Goal: Information Seeking & Learning: Learn about a topic

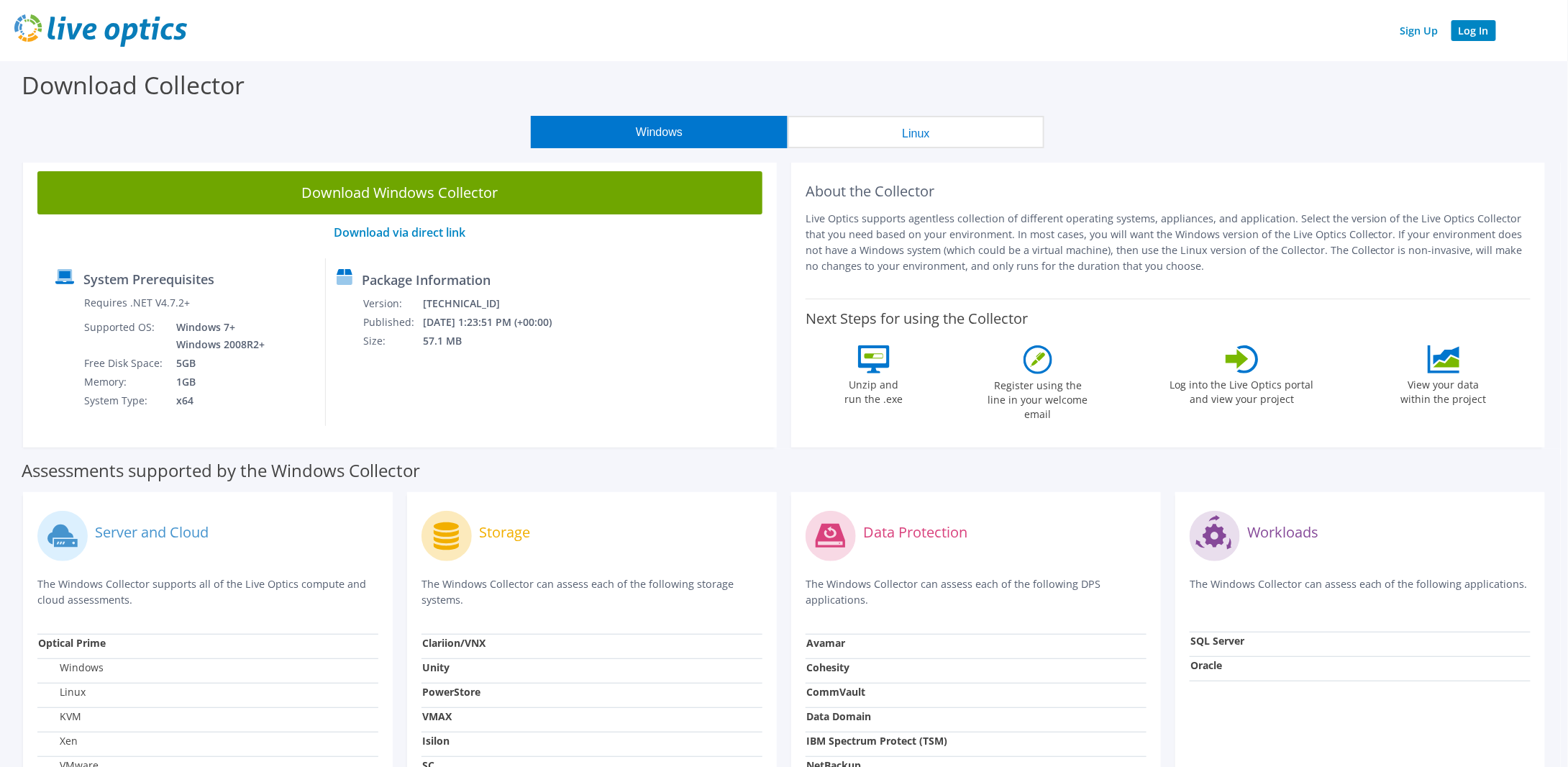
click at [1476, 28] on link "Log In" at bounding box center [1473, 31] width 45 height 21
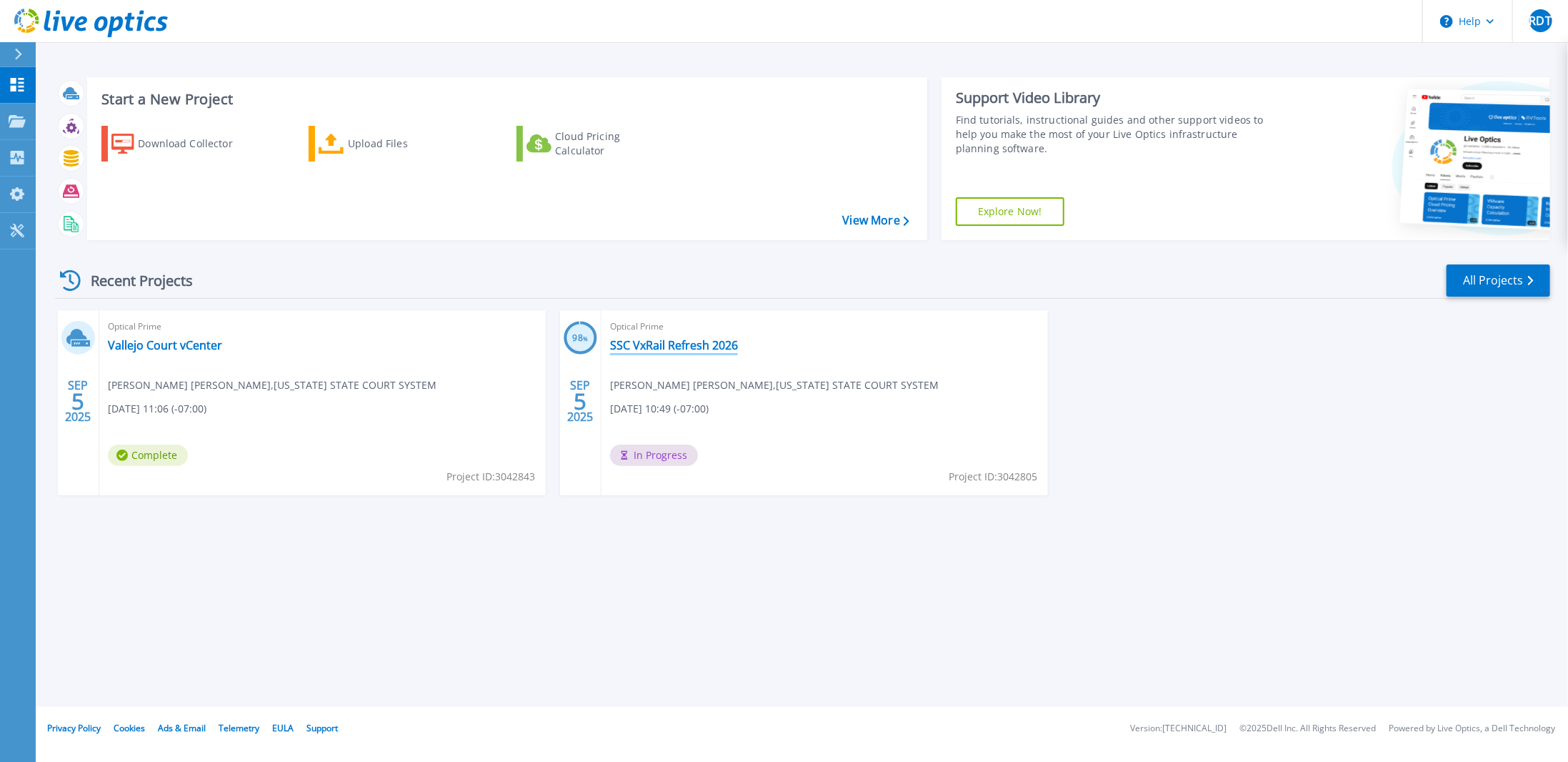
click at [632, 349] on link "SSC VxRail Refresh 2026" at bounding box center [674, 345] width 128 height 15
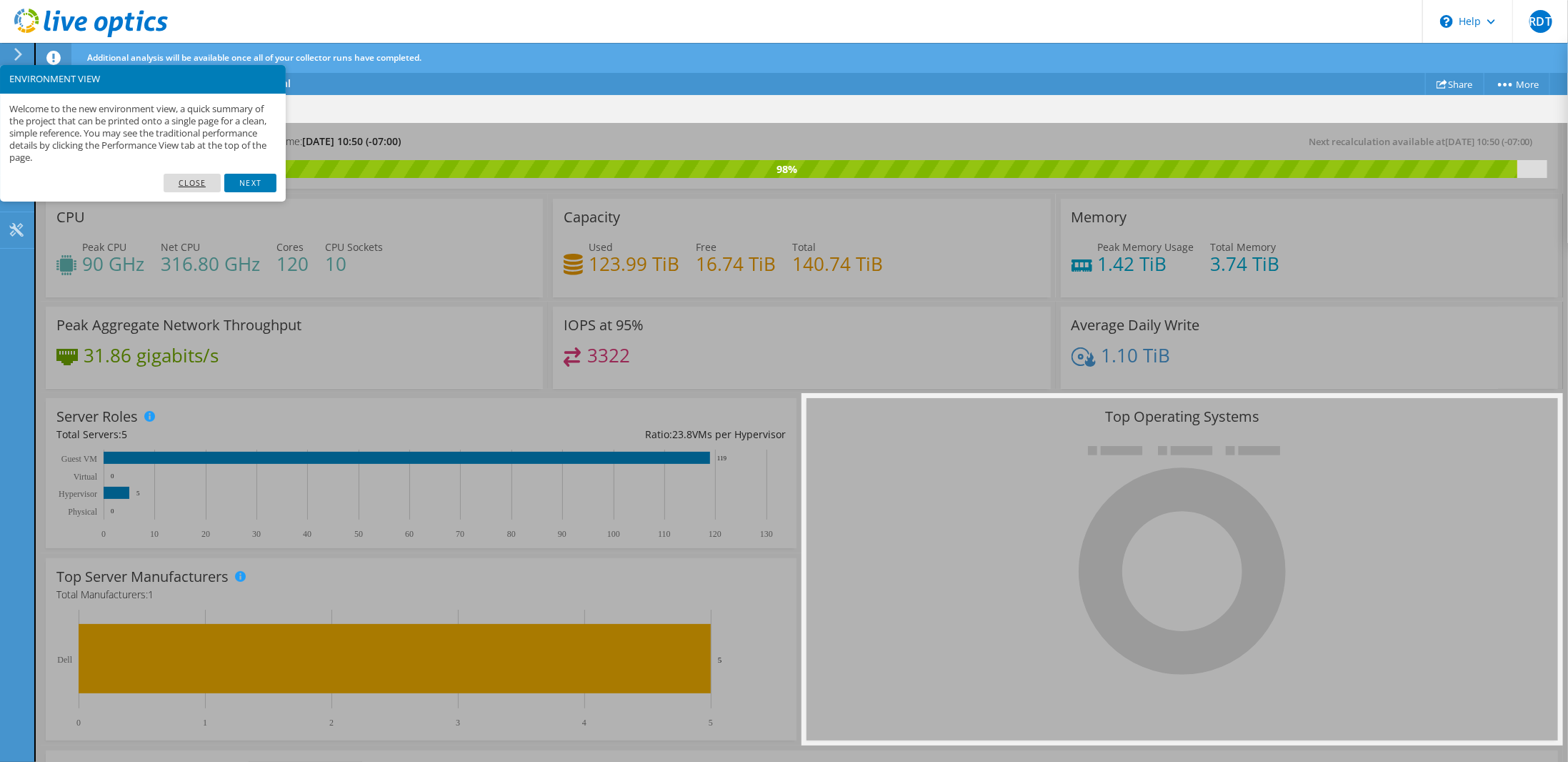
click at [210, 182] on link "Close" at bounding box center [192, 183] width 58 height 19
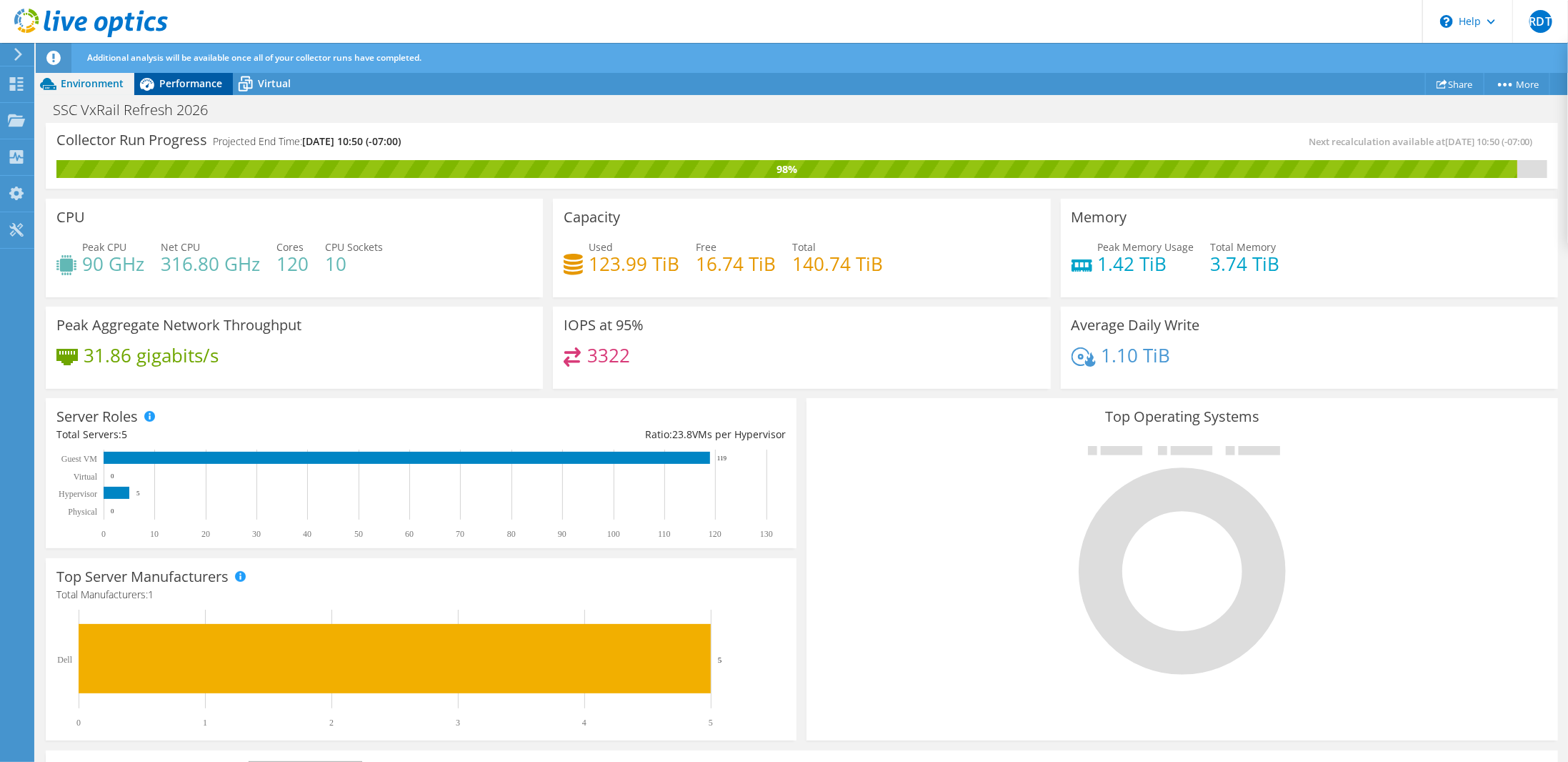
click at [201, 83] on span "Performance" at bounding box center [191, 83] width 63 height 14
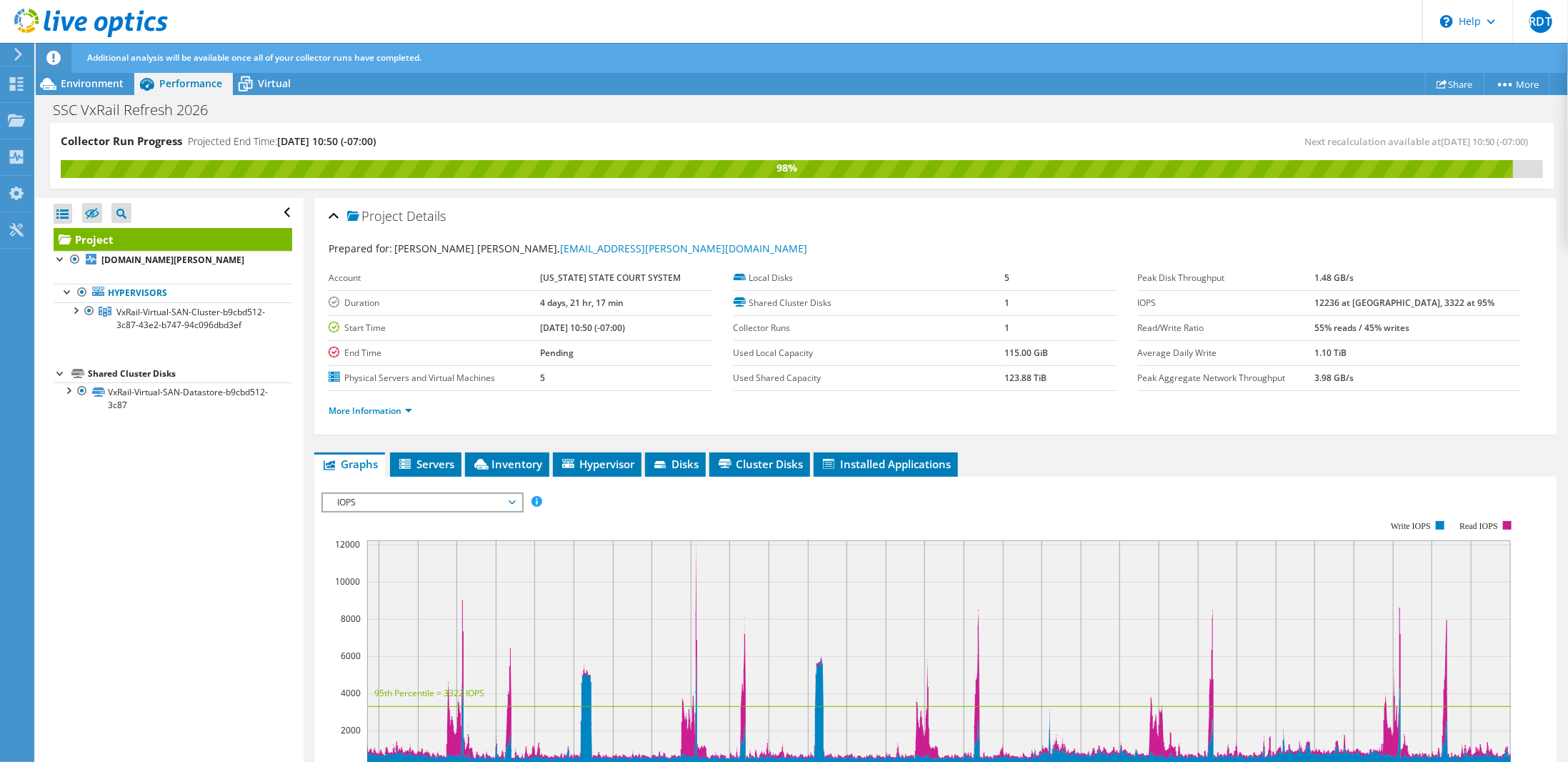
click at [267, 72] on div "Additional analysis will be available once all of your collector runs have comp…" at bounding box center [828, 57] width 1490 height 30
click at [281, 87] on span "Virtual" at bounding box center [274, 83] width 33 height 14
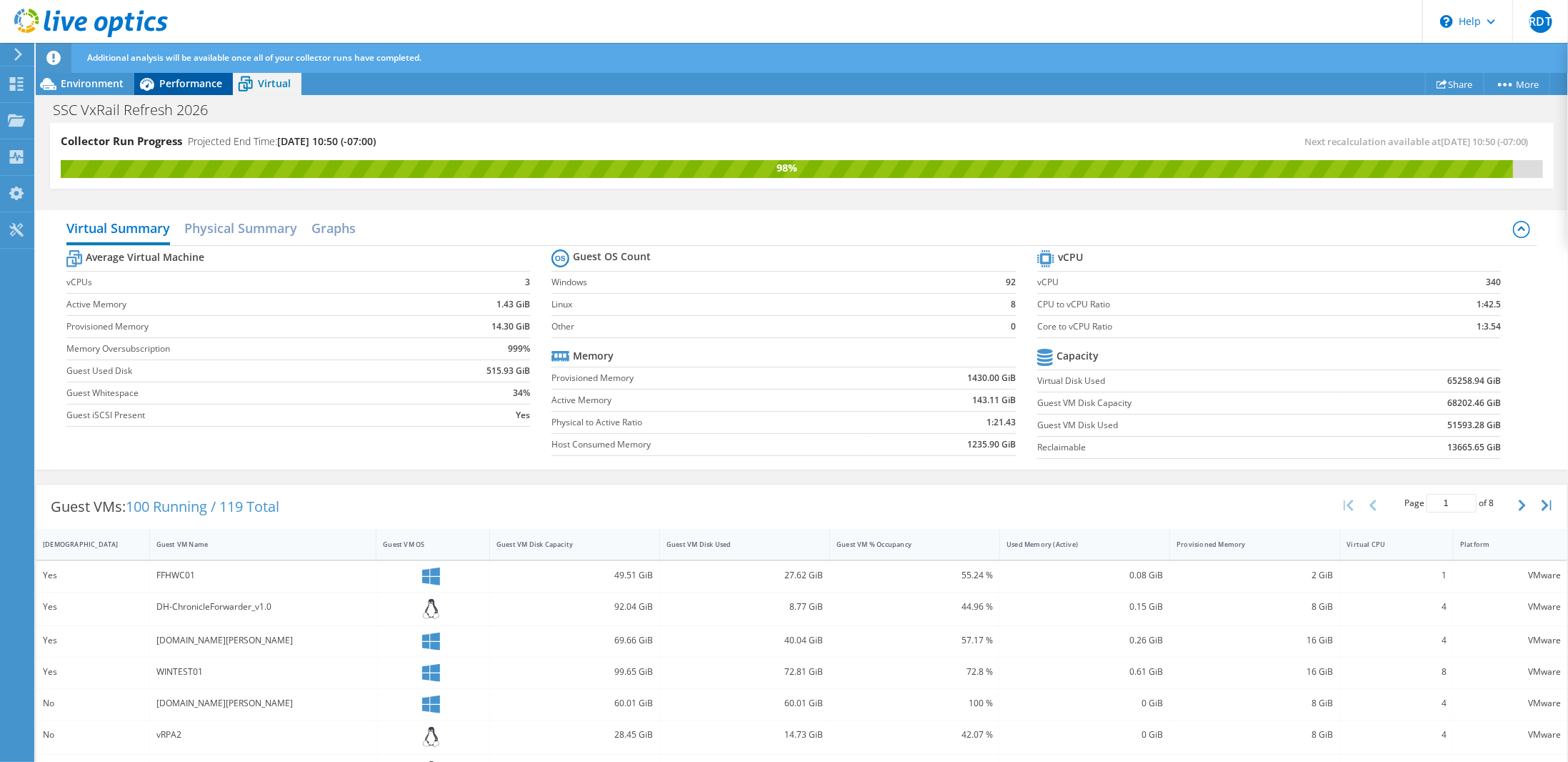
click at [196, 78] on span "Performance" at bounding box center [191, 83] width 63 height 14
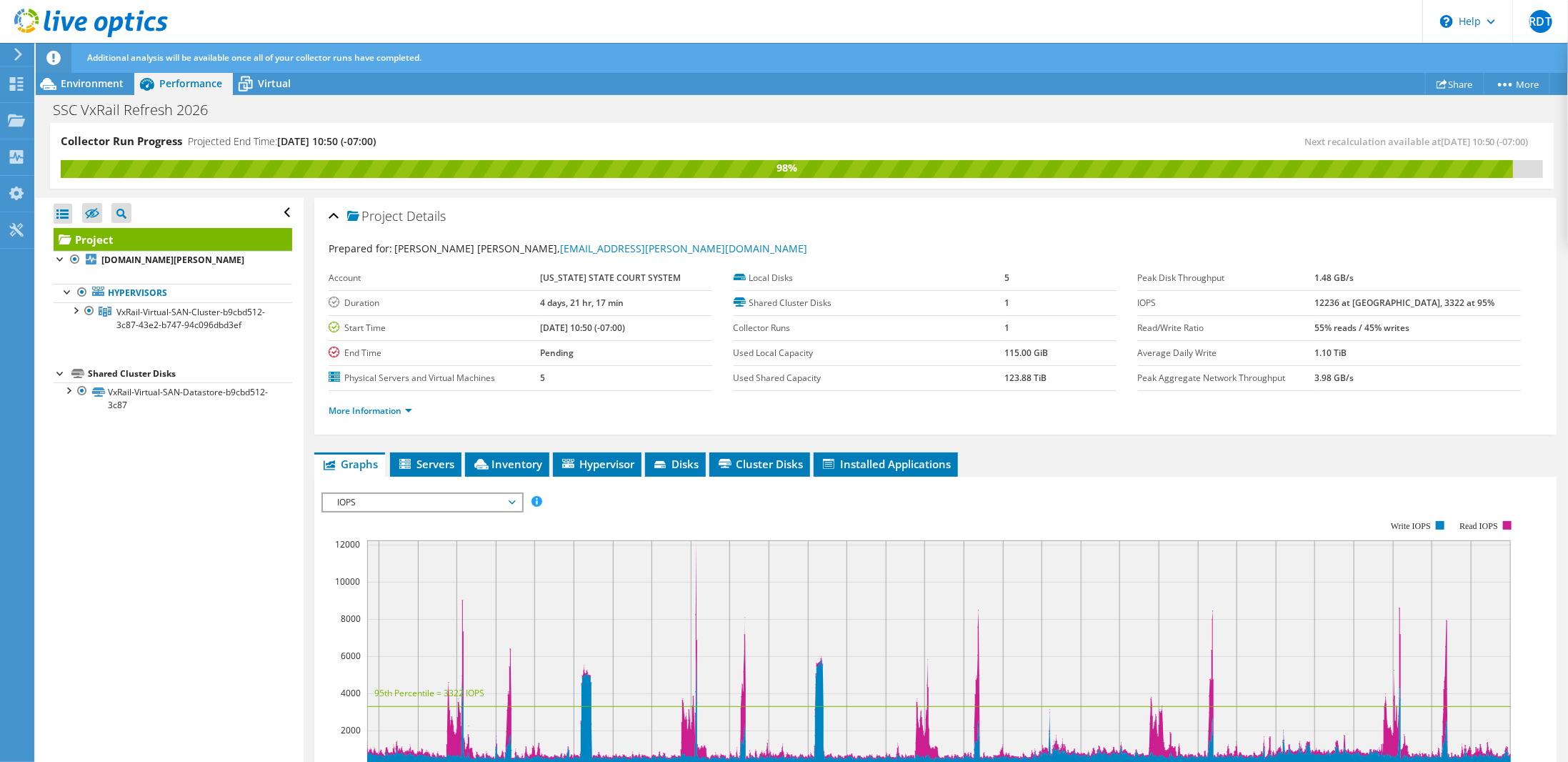
click at [51, 53] on icon at bounding box center [53, 58] width 15 height 15
click at [95, 88] on span "Environment" at bounding box center [92, 83] width 63 height 14
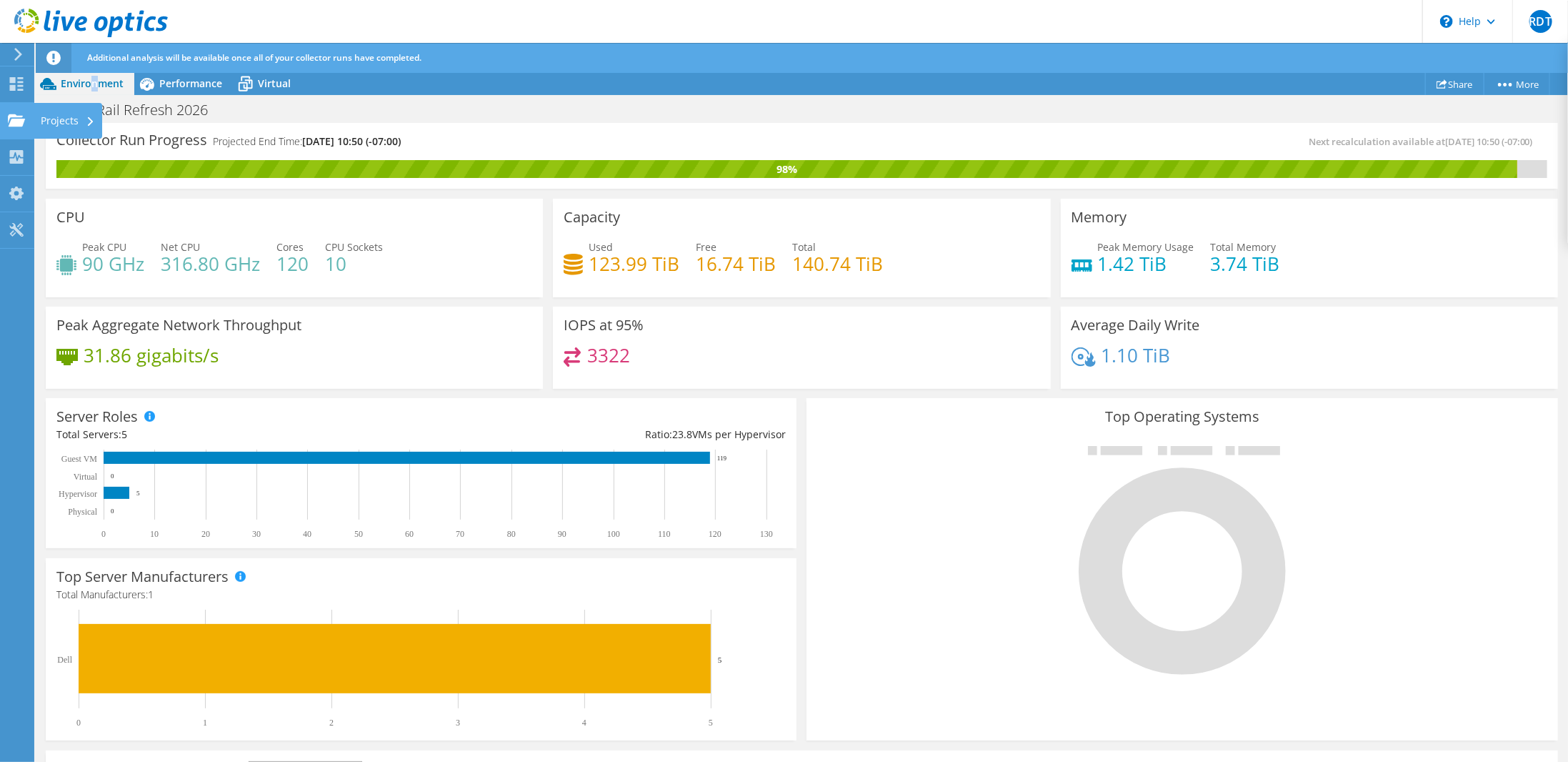
click at [23, 122] on use at bounding box center [16, 119] width 17 height 12
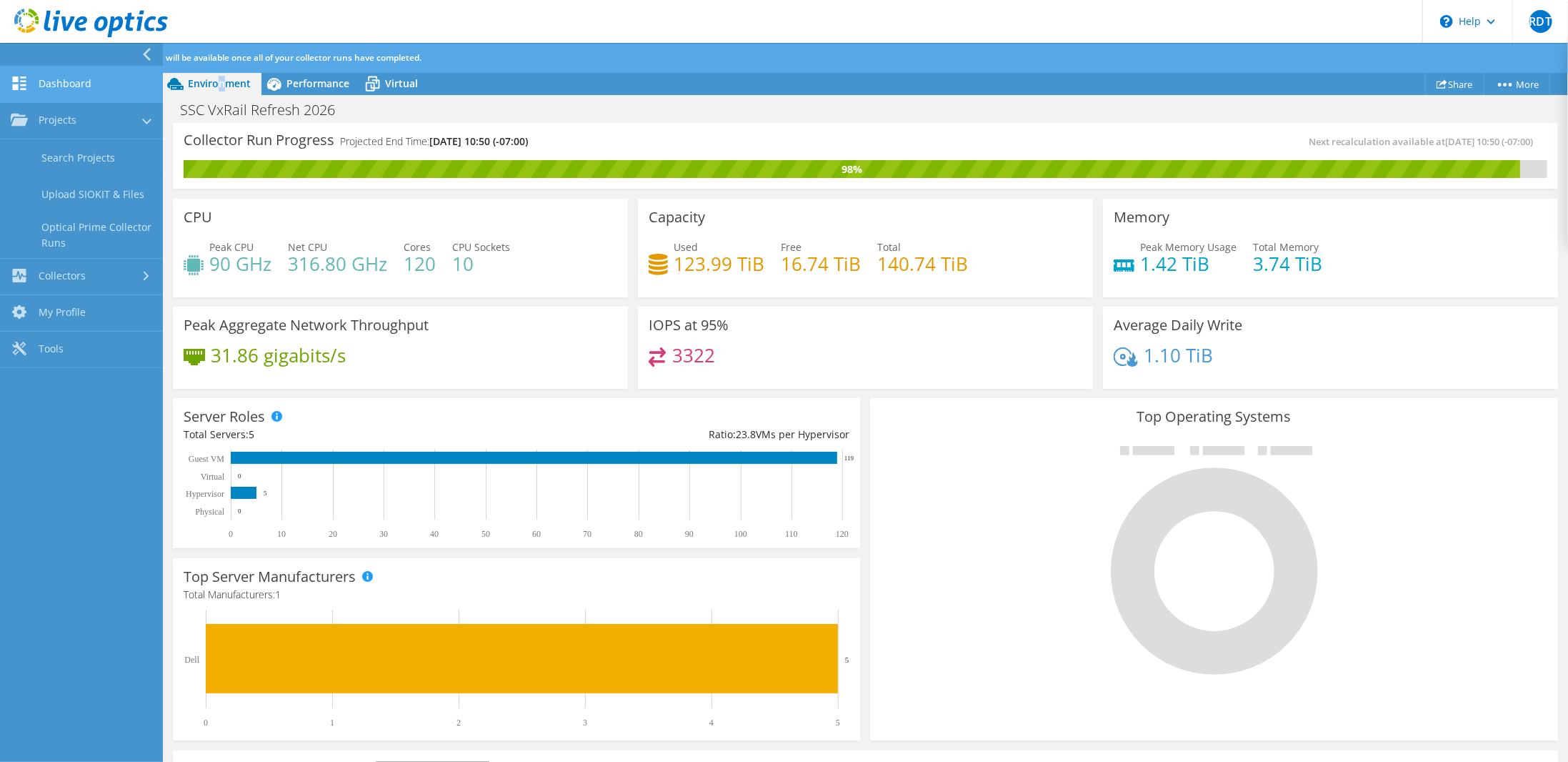
click at [89, 75] on link "Dashboard" at bounding box center [81, 84] width 163 height 36
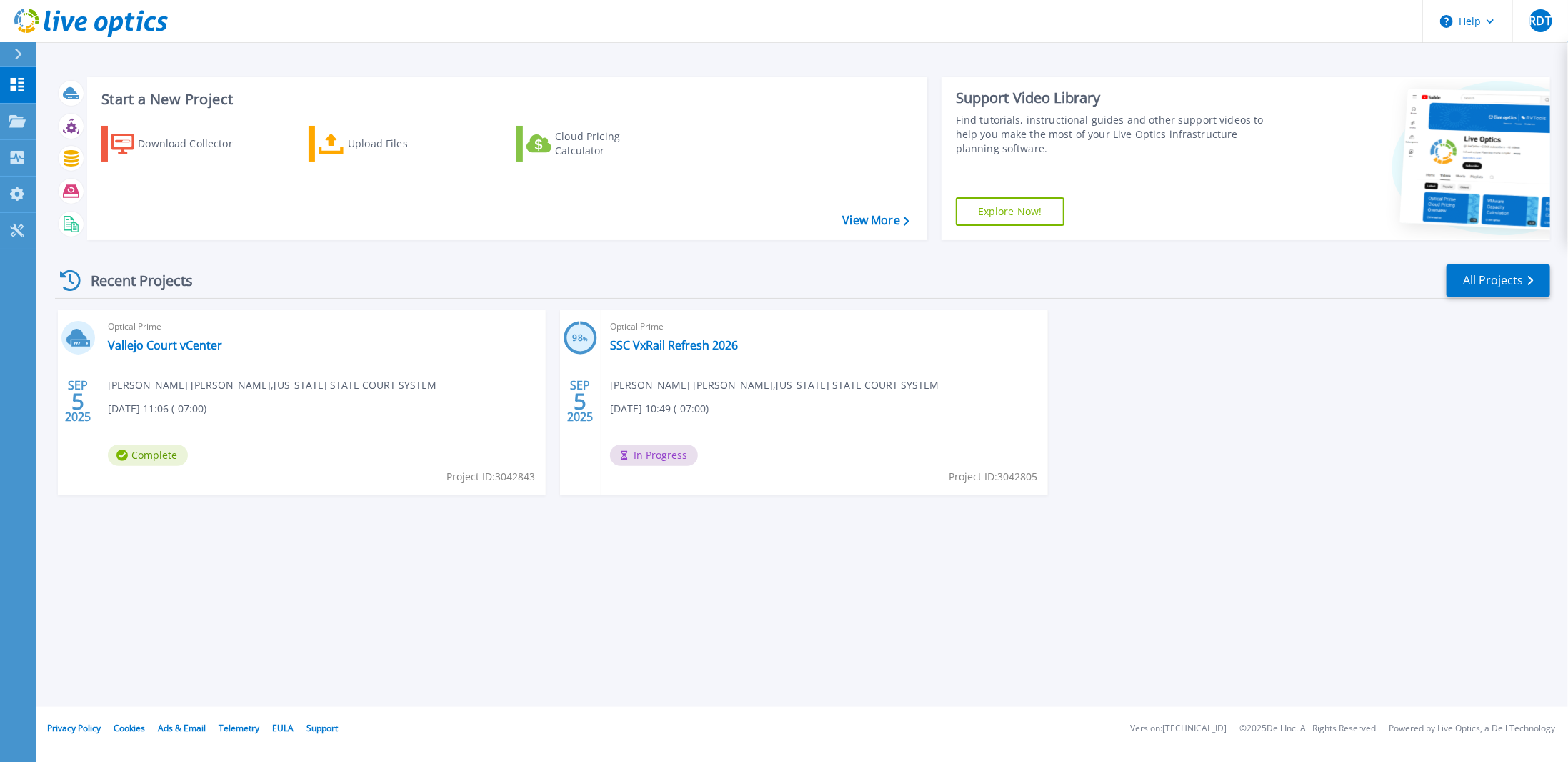
click at [576, 340] on h3 "98 %" at bounding box center [581, 338] width 34 height 16
click at [666, 345] on link "SSC VxRail Refresh 2026" at bounding box center [674, 345] width 128 height 15
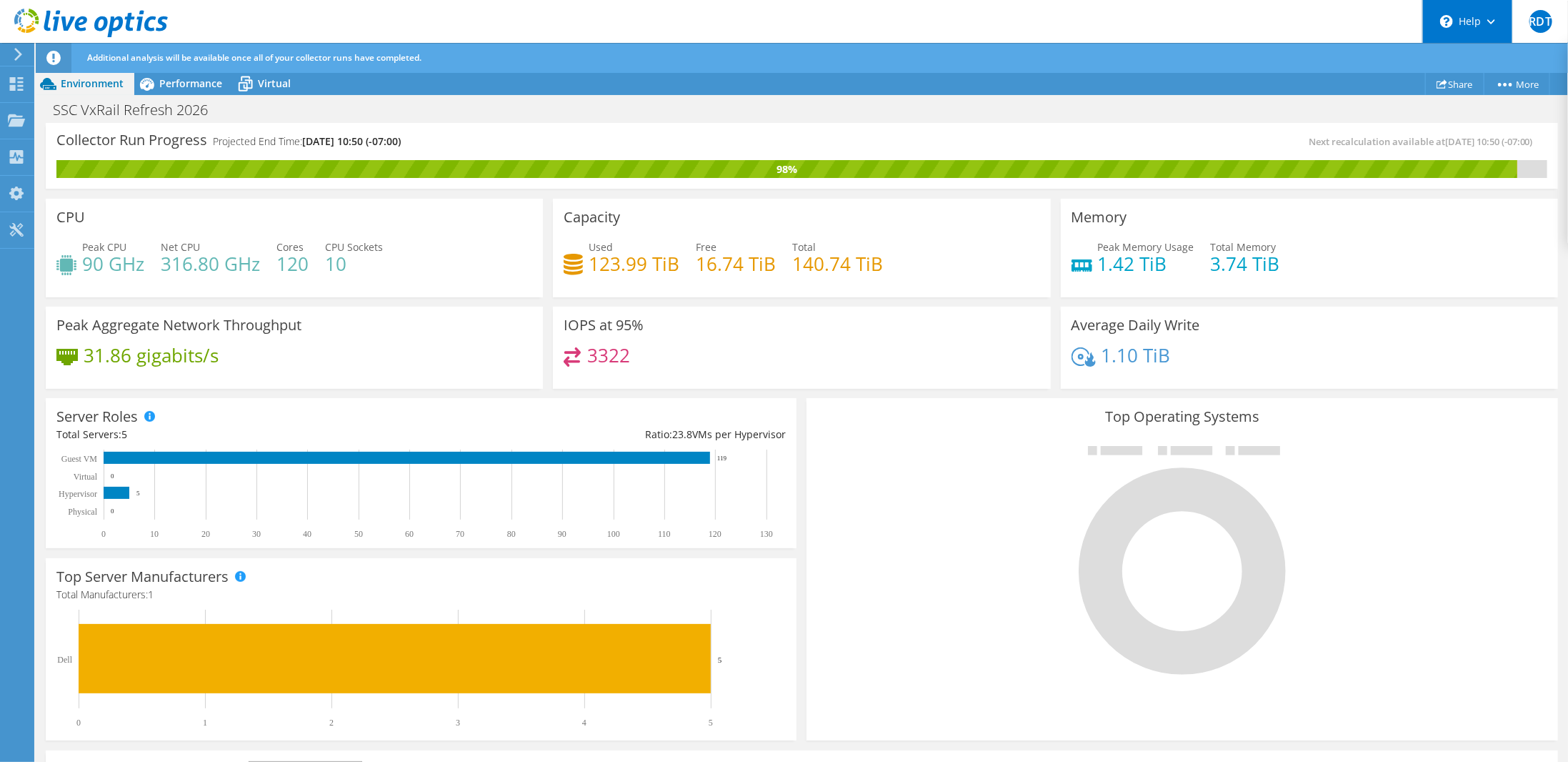
click at [1492, 23] on icon at bounding box center [1491, 22] width 8 height 5
